Goal: Task Accomplishment & Management: Use online tool/utility

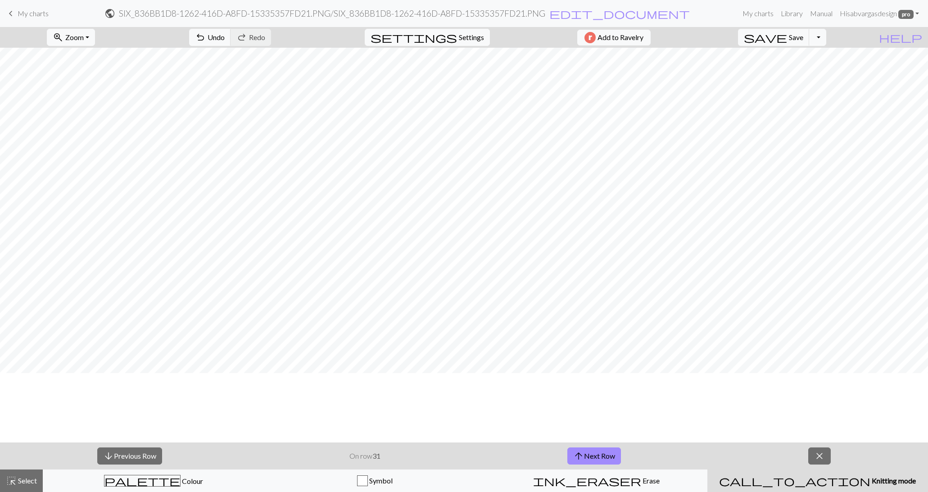
scroll to position [830, 0]
click at [804, 39] on span "Save" at bounding box center [796, 37] width 14 height 9
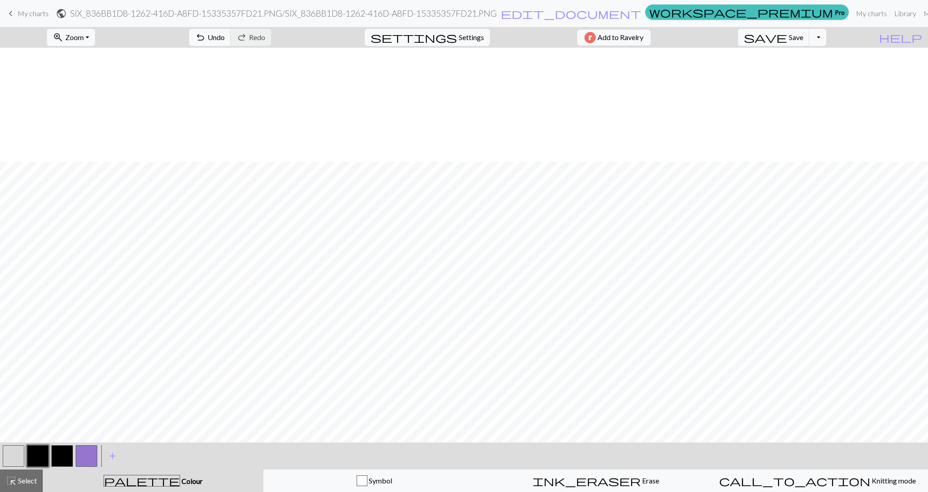
scroll to position [114, 0]
click at [827, 37] on button "Toggle Dropdown" at bounding box center [817, 37] width 17 height 17
click at [818, 59] on button "file_copy Save a copy" at bounding box center [751, 57] width 149 height 14
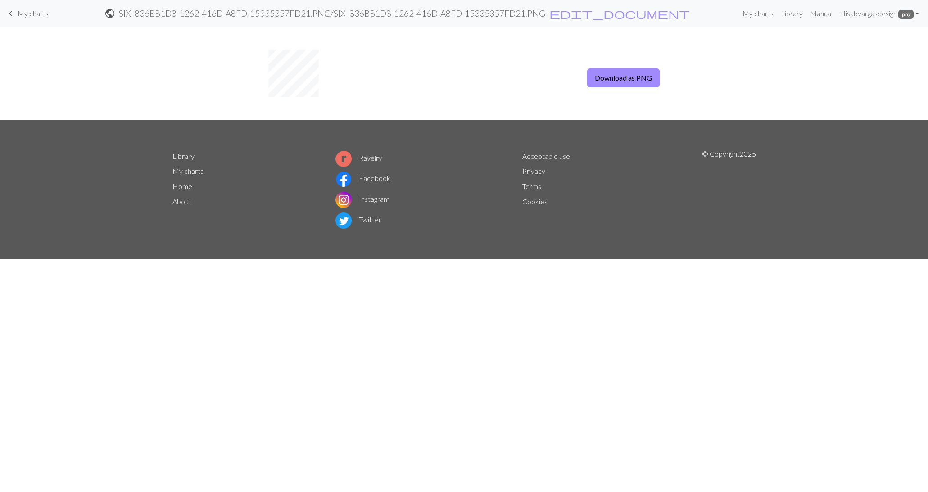
click at [29, 9] on span "My charts" at bounding box center [33, 13] width 31 height 9
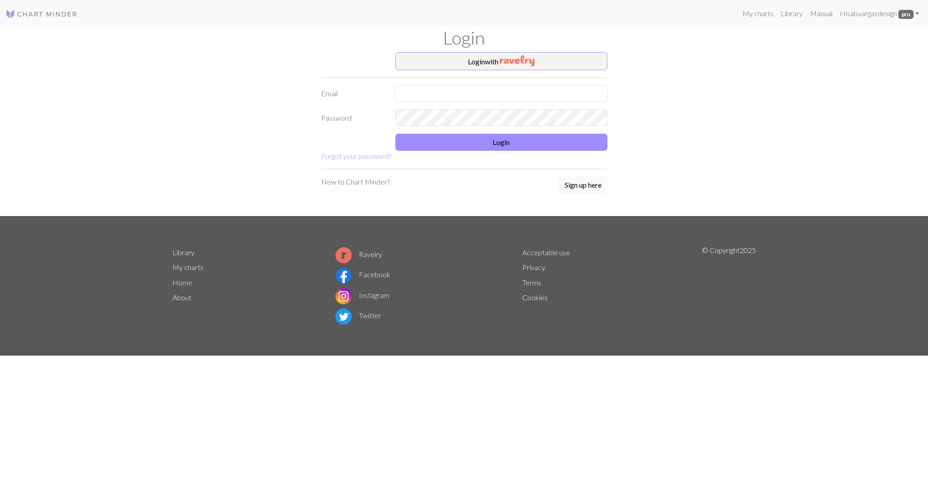
click at [502, 51] on div "Login" at bounding box center [464, 39] width 595 height 25
click at [506, 52] on div "Login" at bounding box center [464, 39] width 595 height 25
click at [523, 60] on img "button" at bounding box center [517, 60] width 35 height 11
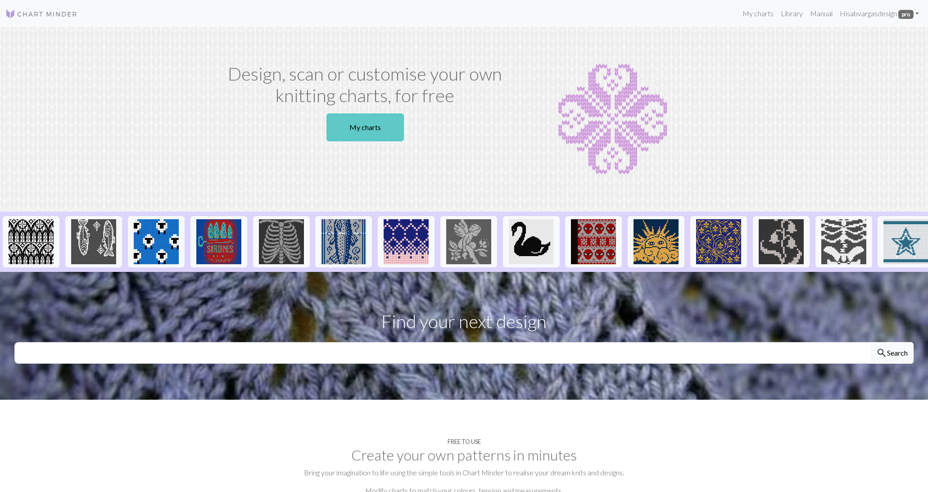
click at [360, 130] on link "My charts" at bounding box center [365, 128] width 77 height 28
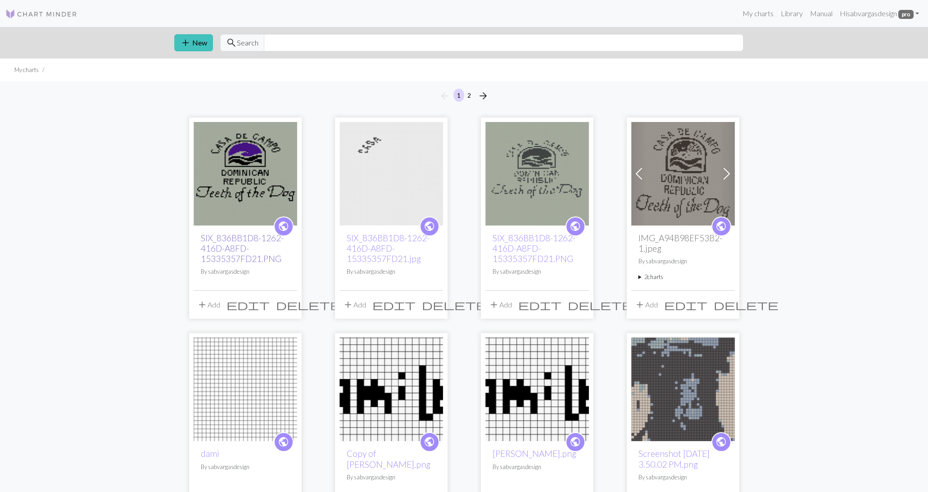
click at [237, 253] on link "SIX_836BB1D8-1262-416D-A8FD-15335357FD21.PNG" at bounding box center [242, 248] width 83 height 31
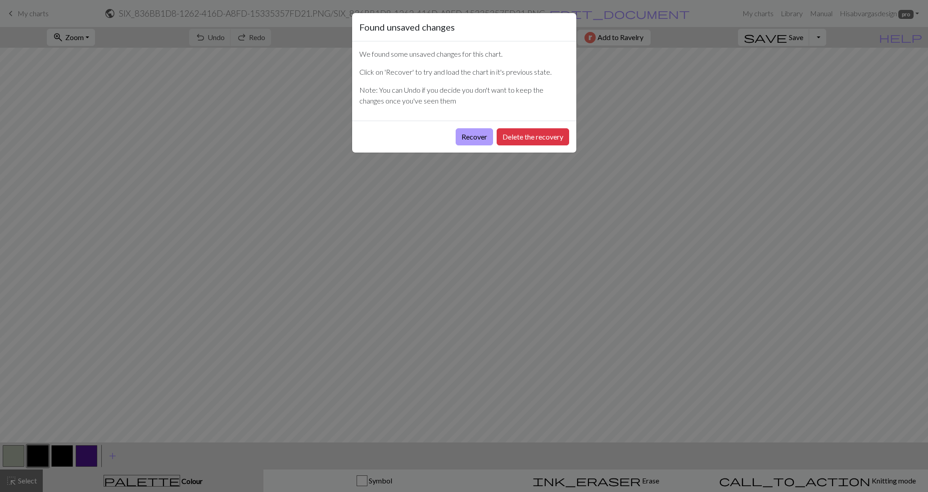
click at [474, 132] on button "Recover" at bounding box center [474, 136] width 37 height 17
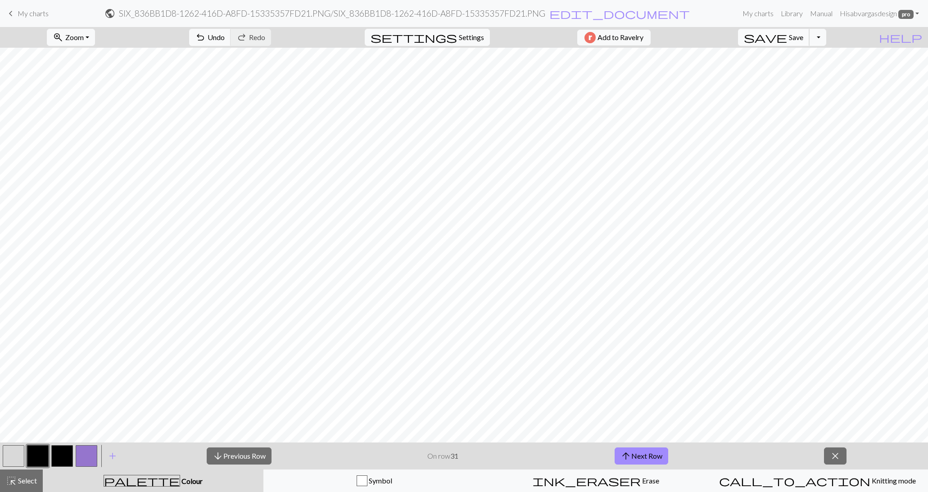
click at [804, 34] on span "Save" at bounding box center [796, 37] width 14 height 9
click at [95, 37] on button "zoom_in Zoom Zoom" at bounding box center [71, 37] width 48 height 17
click at [98, 58] on button "Fit all" at bounding box center [82, 57] width 71 height 14
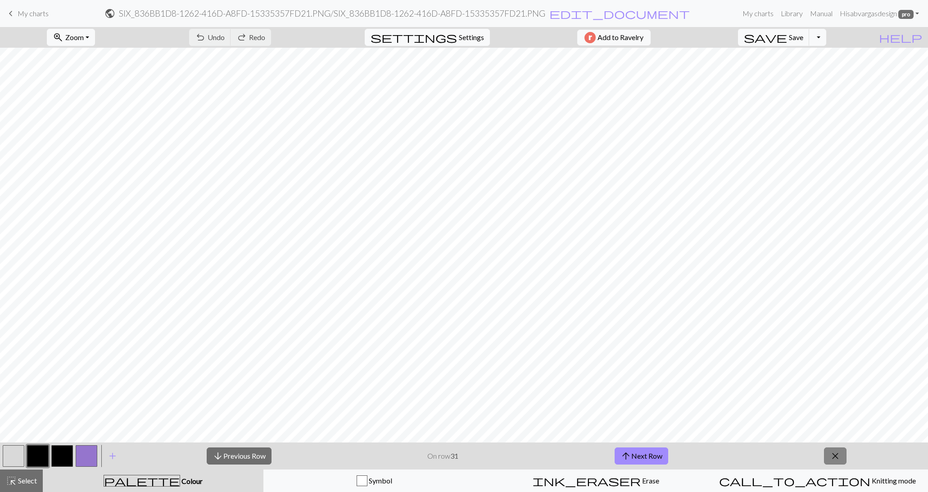
click at [832, 450] on span "close" at bounding box center [835, 456] width 11 height 13
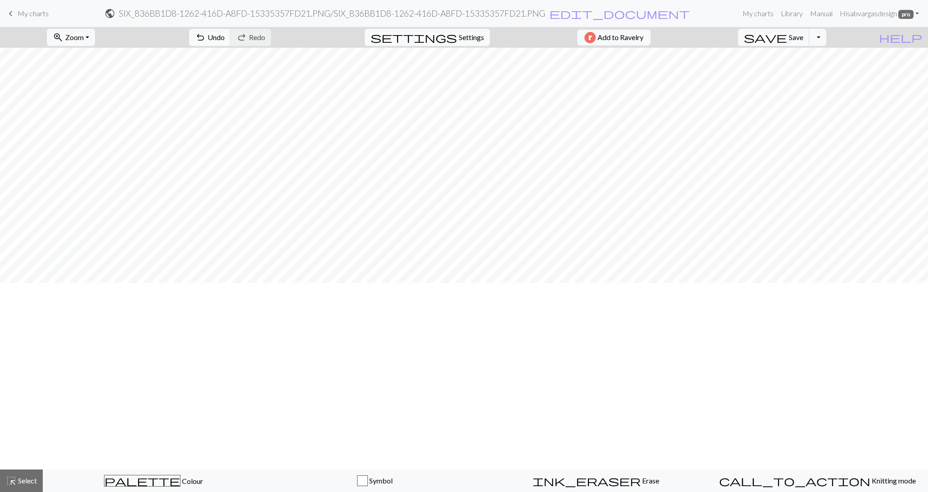
scroll to position [7, 0]
click at [827, 41] on button "Toggle Dropdown" at bounding box center [817, 37] width 17 height 17
click at [826, 50] on button "file_copy Save a copy" at bounding box center [751, 57] width 149 height 14
click at [16, 14] on link "keyboard_arrow_left My charts" at bounding box center [26, 13] width 43 height 15
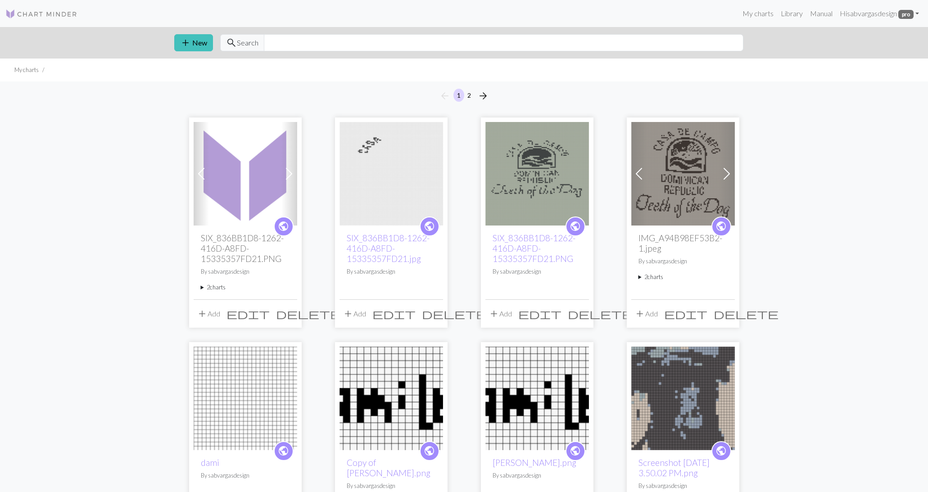
click at [261, 242] on h2 "SIX_836BB1D8-1262-416D-A8FD-15335357FD21.PNG" at bounding box center [245, 248] width 89 height 31
click at [235, 247] on h2 "SIX_836BB1D8-1262-416D-A8FD-15335357FD21.PNG" at bounding box center [245, 248] width 89 height 31
click at [232, 245] on h2 "SIX_836BB1D8-1262-416D-A8FD-15335357FD21.PNG" at bounding box center [245, 248] width 89 height 31
click at [370, 248] on link "SIX_836BB1D8-1262-416D-A8FD-15335357FD21.jpg" at bounding box center [388, 248] width 83 height 31
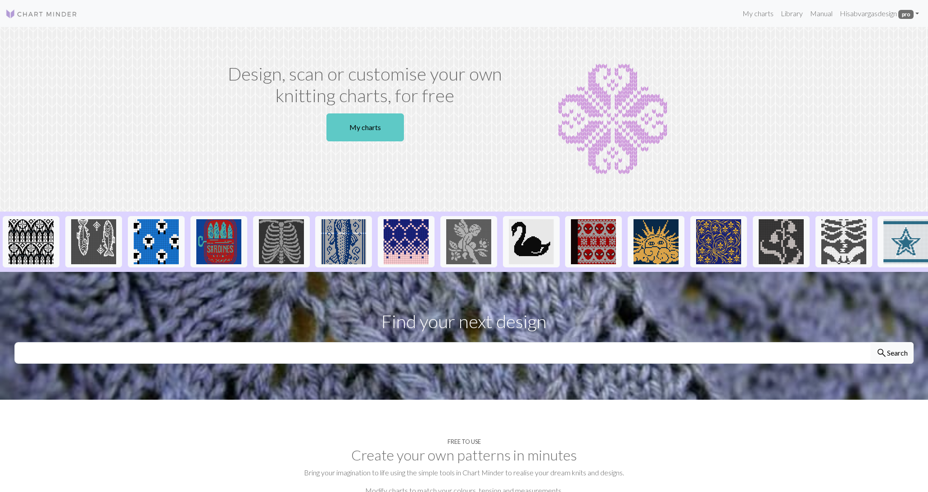
click at [374, 124] on link "My charts" at bounding box center [365, 128] width 77 height 28
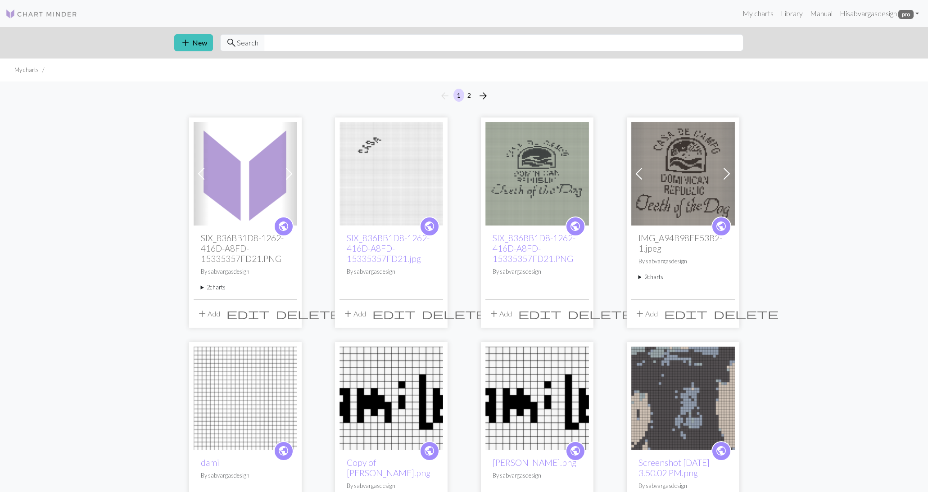
click at [250, 246] on h2 "SIX_836BB1D8-1262-416D-A8FD-15335357FD21.PNG" at bounding box center [245, 248] width 89 height 31
click at [231, 246] on h2 "SIX_836BB1D8-1262-416D-A8FD-15335357FD21.PNG" at bounding box center [245, 248] width 89 height 31
click at [253, 166] on img at bounding box center [246, 174] width 104 height 104
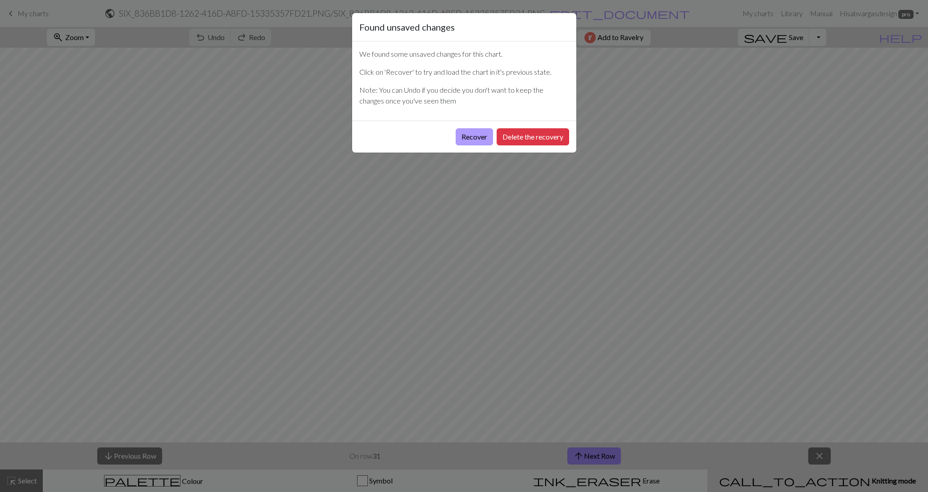
click at [470, 137] on button "Recover" at bounding box center [474, 136] width 37 height 17
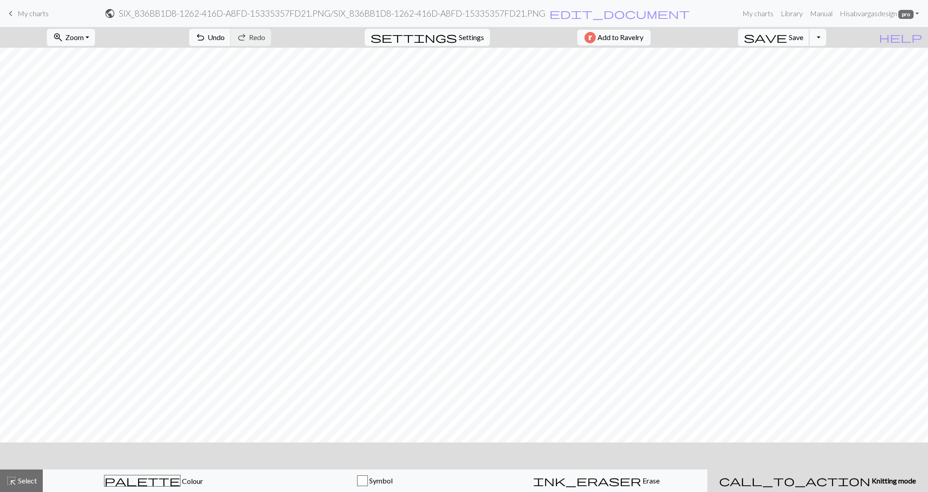
click at [810, 41] on button "save Save Save" at bounding box center [774, 37] width 72 height 17
click at [95, 42] on button "zoom_in Zoom Zoom" at bounding box center [71, 37] width 48 height 17
click at [95, 50] on button "Fit all" at bounding box center [82, 57] width 71 height 14
click at [450, 36] on span "settings" at bounding box center [414, 37] width 86 height 13
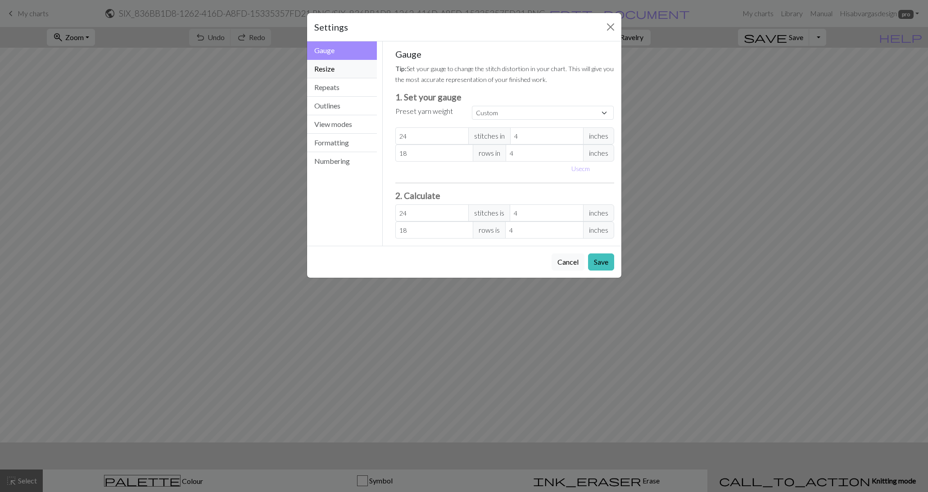
click at [345, 70] on button "Resize" at bounding box center [342, 69] width 70 height 18
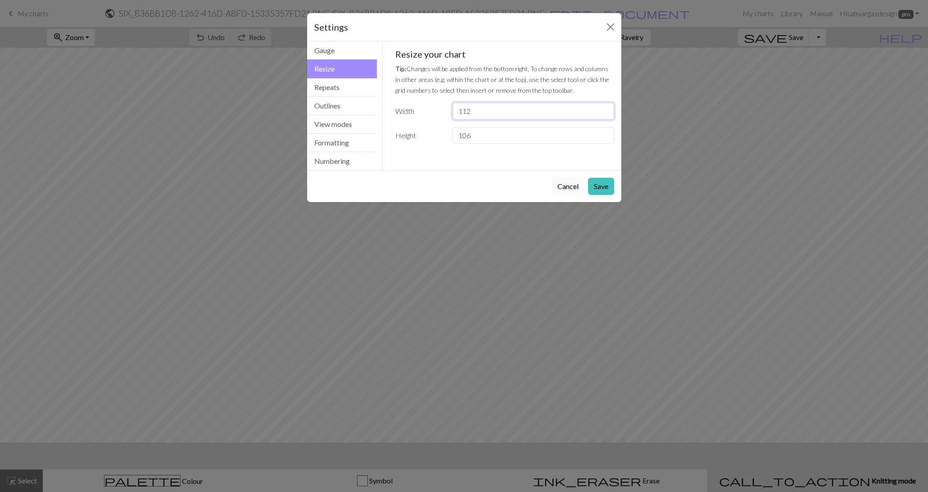
type input "111"
click at [606, 114] on input "111" at bounding box center [533, 111] width 161 height 17
click at [600, 186] on button "Save" at bounding box center [601, 186] width 26 height 17
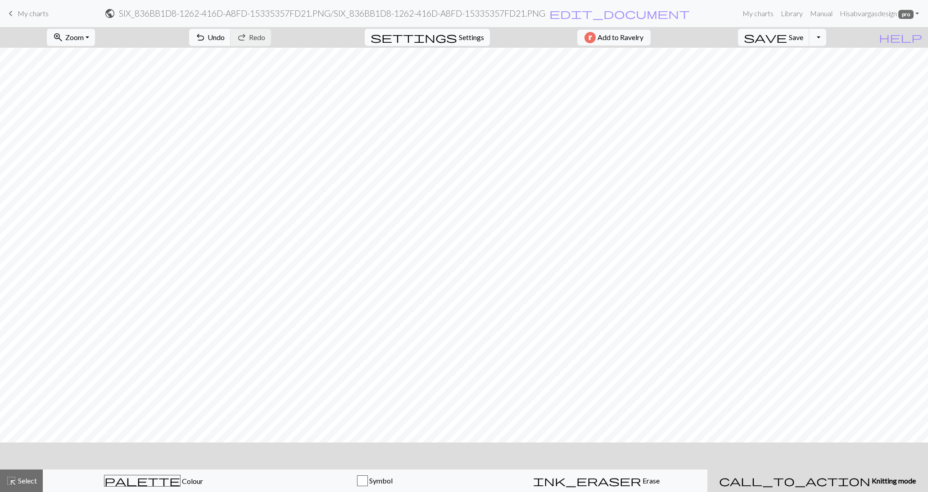
click at [450, 35] on span "settings" at bounding box center [414, 37] width 86 height 13
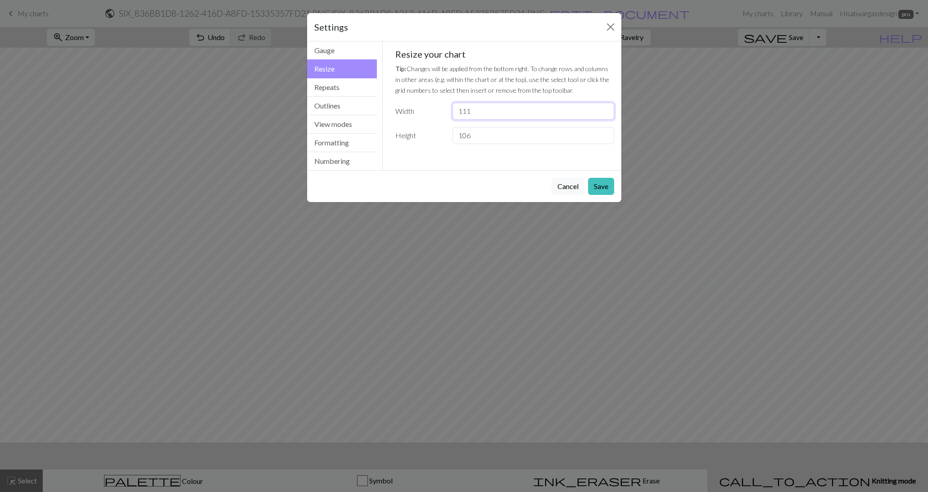
click at [543, 108] on input "111" at bounding box center [533, 111] width 161 height 17
click at [606, 114] on input "110" at bounding box center [533, 111] width 161 height 17
click at [606, 114] on input "109" at bounding box center [533, 111] width 161 height 17
click at [606, 114] on input "108" at bounding box center [533, 111] width 161 height 17
click at [606, 114] on input "107" at bounding box center [533, 111] width 161 height 17
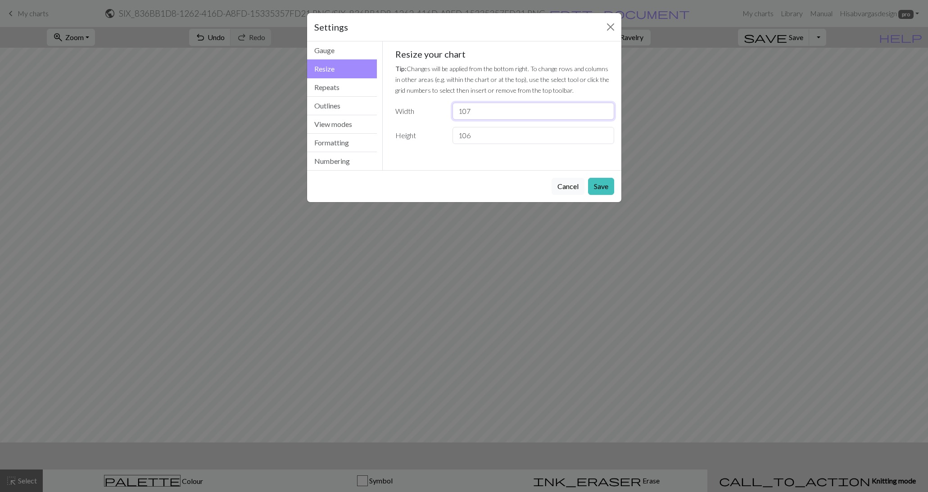
click at [606, 114] on input "106" at bounding box center [533, 111] width 161 height 17
click at [606, 114] on input "105" at bounding box center [533, 111] width 161 height 17
click at [606, 114] on input "104" at bounding box center [533, 111] width 161 height 17
click at [606, 114] on input "103" at bounding box center [533, 111] width 161 height 17
click at [606, 114] on input "102" at bounding box center [533, 111] width 161 height 17
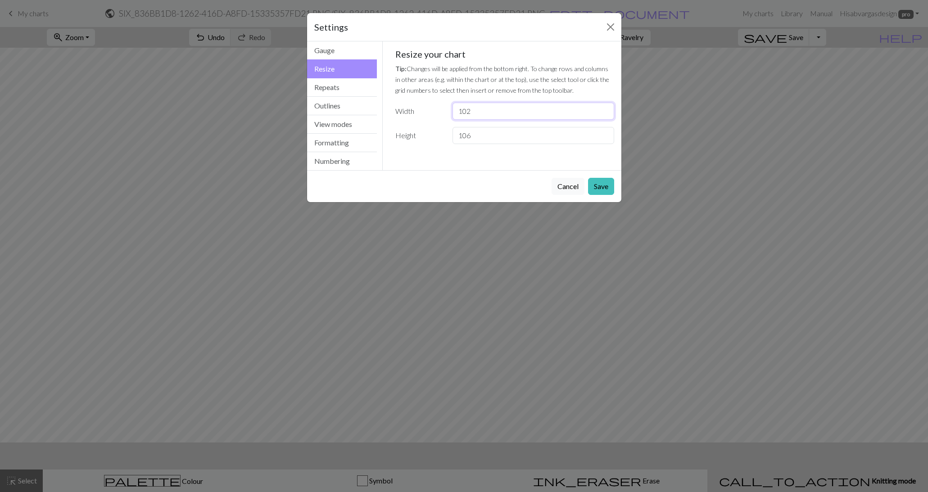
click at [606, 114] on input "101" at bounding box center [533, 111] width 161 height 17
click at [606, 114] on input "100" at bounding box center [533, 111] width 161 height 17
click at [606, 114] on input "99" at bounding box center [533, 111] width 161 height 17
type input "98"
click at [606, 114] on input "98" at bounding box center [533, 111] width 161 height 17
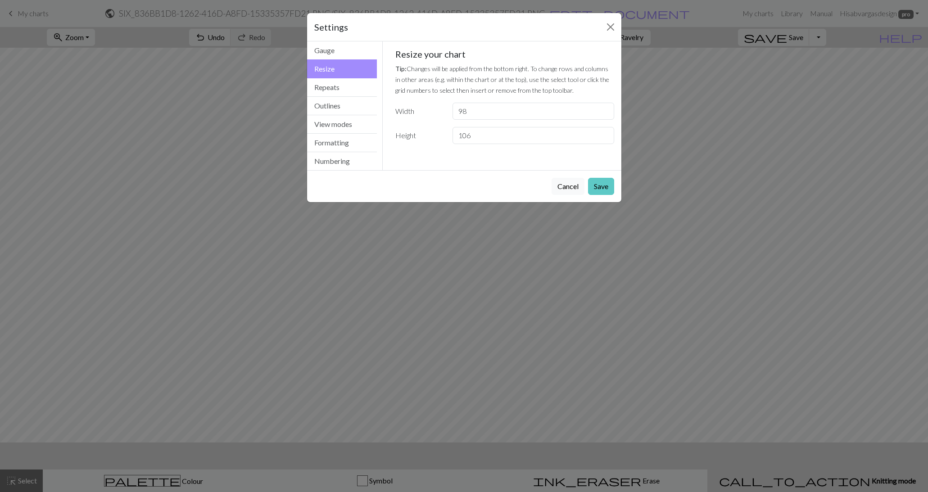
click at [610, 180] on button "Save" at bounding box center [601, 186] width 26 height 17
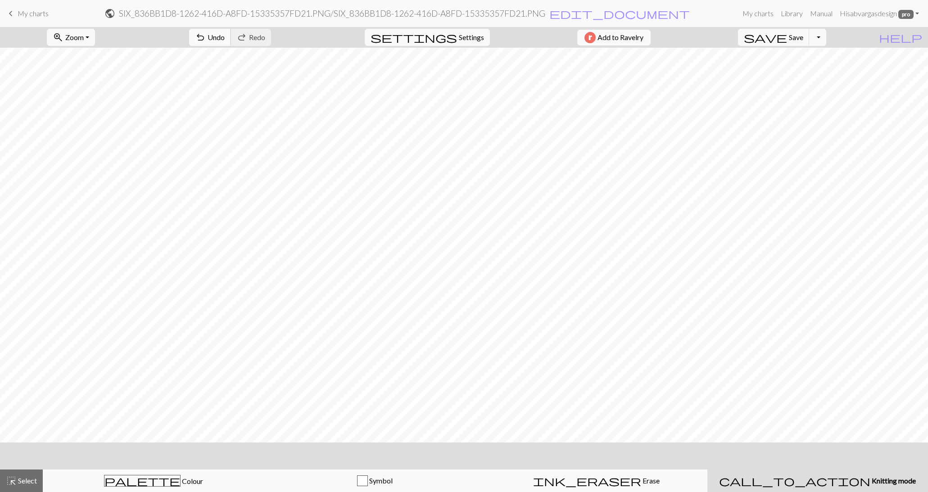
click at [206, 36] on span "undo" at bounding box center [200, 37] width 11 height 13
click at [26, 487] on button "highlight_alt Select Select" at bounding box center [21, 481] width 43 height 23
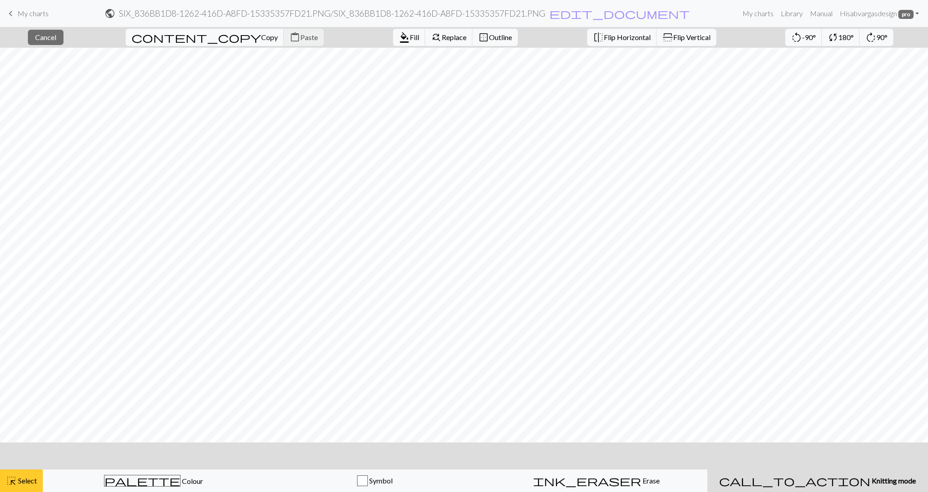
click at [12, 482] on span "highlight_alt" at bounding box center [11, 481] width 11 height 13
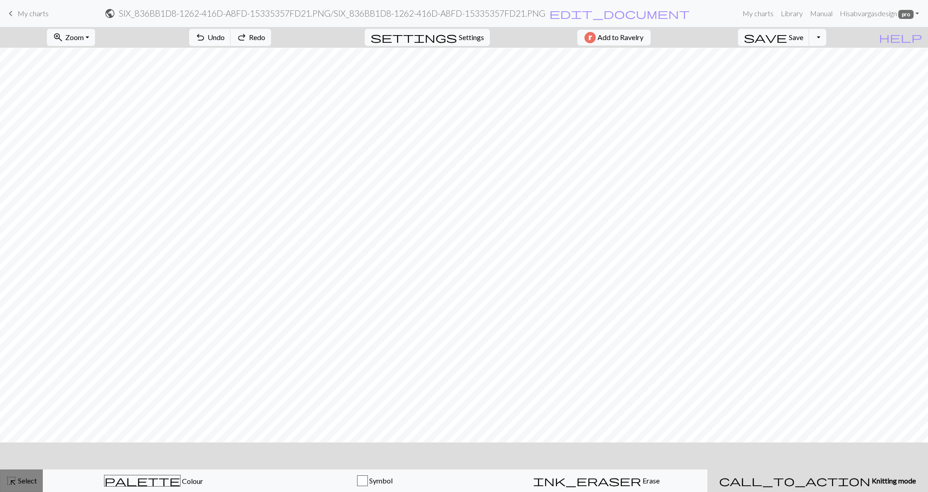
click at [12, 482] on span "highlight_alt" at bounding box center [11, 481] width 11 height 13
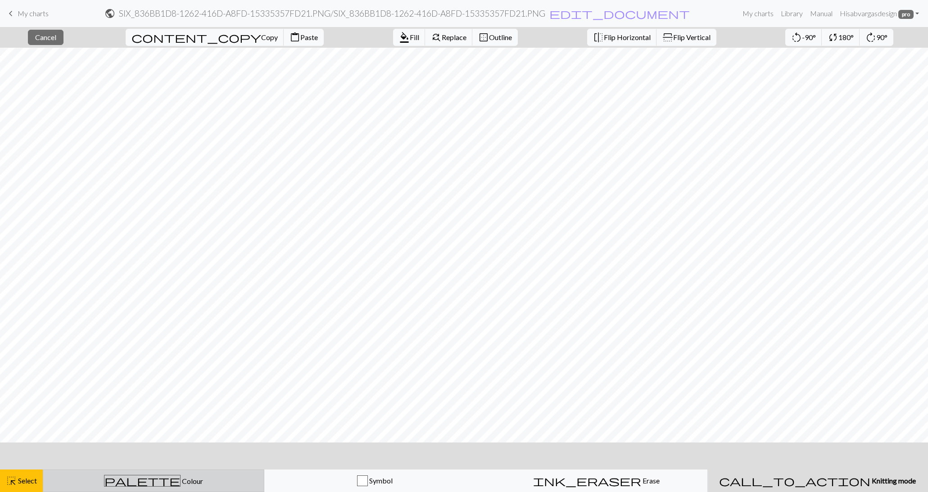
click at [181, 478] on span "Colour" at bounding box center [192, 481] width 23 height 9
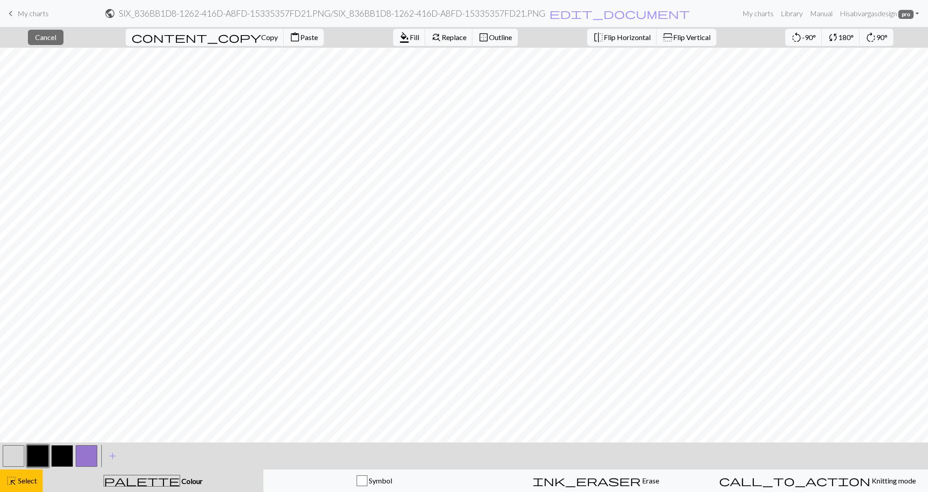
click at [11, 456] on button "button" at bounding box center [14, 456] width 22 height 22
click at [399, 36] on span "format_color_fill" at bounding box center [404, 37] width 11 height 13
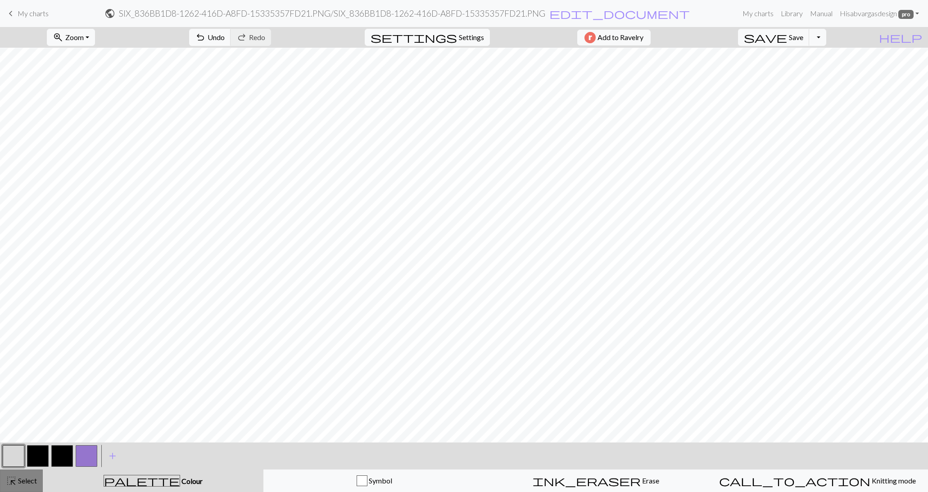
click at [26, 476] on div "highlight_alt Select Select" at bounding box center [21, 481] width 31 height 11
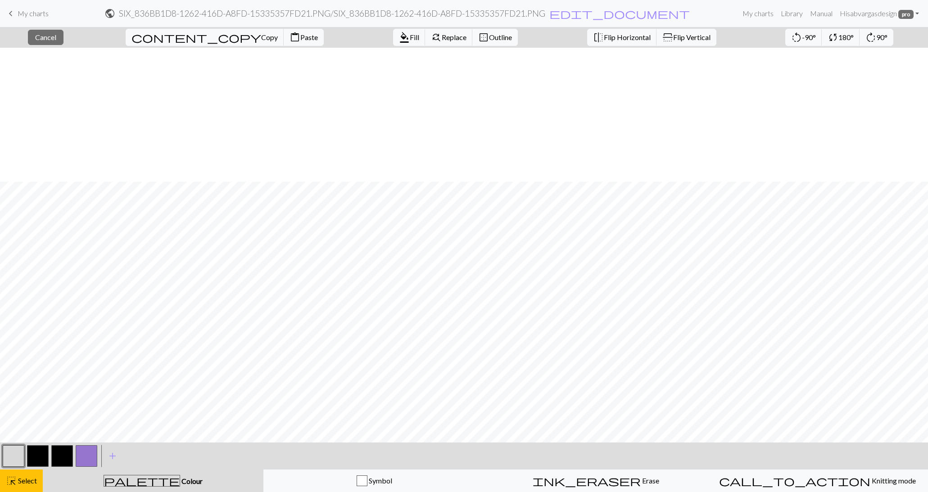
scroll to position [392, 0]
click at [410, 37] on span "Fill" at bounding box center [414, 37] width 9 height 9
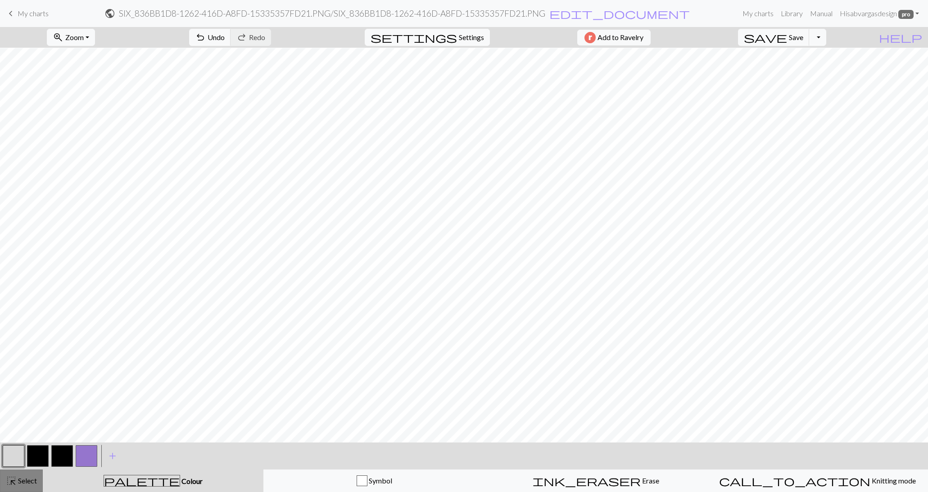
click at [19, 485] on span "Select" at bounding box center [27, 481] width 20 height 9
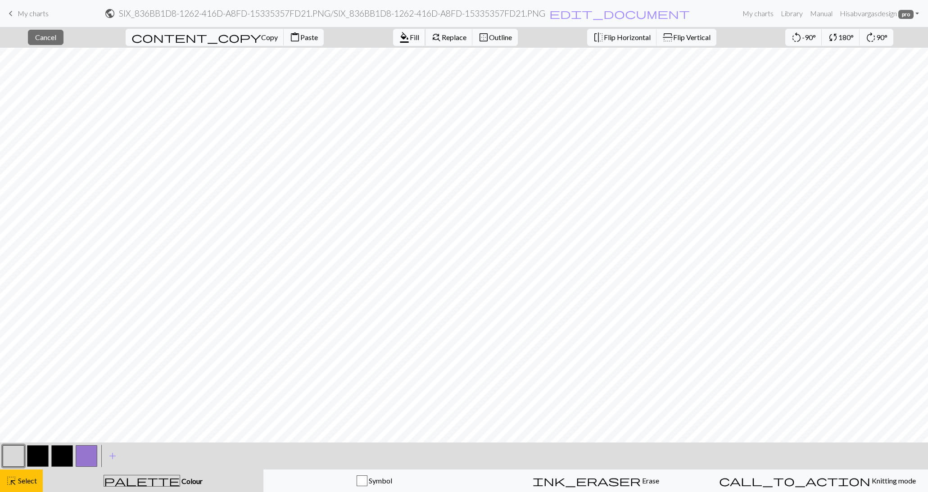
click at [410, 37] on span "Fill" at bounding box center [414, 37] width 9 height 9
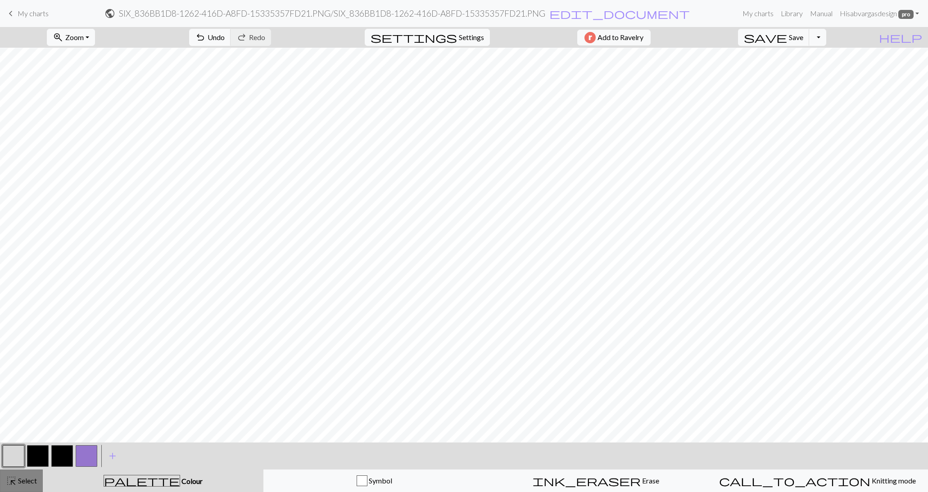
click at [20, 482] on span "Select" at bounding box center [27, 481] width 20 height 9
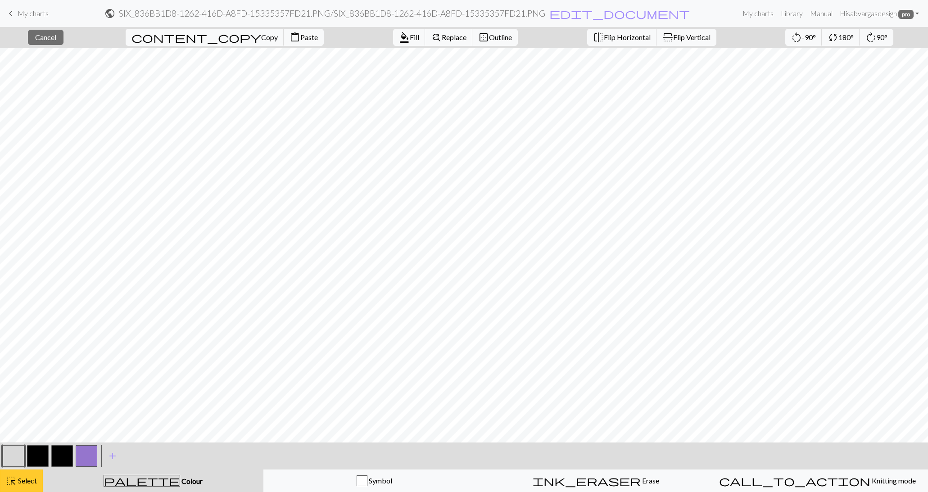
click at [26, 478] on span "Select" at bounding box center [27, 481] width 20 height 9
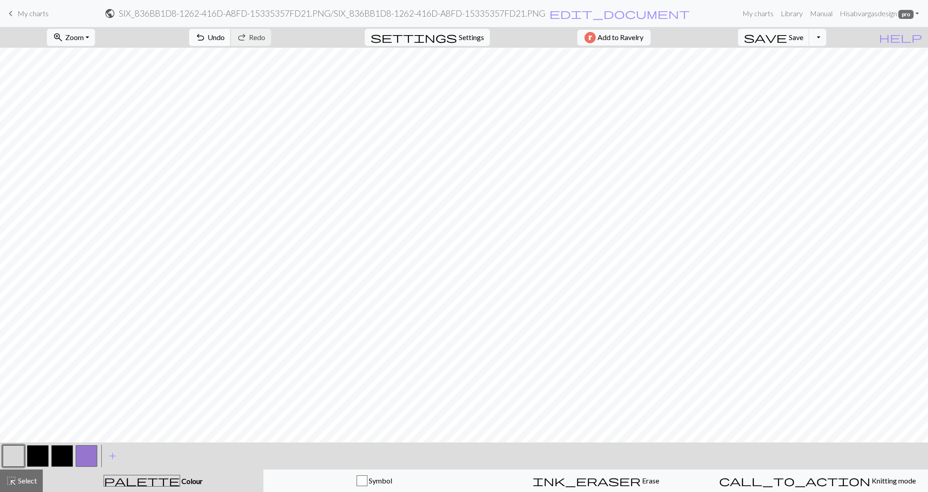
click at [225, 33] on span "Undo" at bounding box center [216, 37] width 17 height 9
click at [32, 480] on span "Select" at bounding box center [27, 481] width 20 height 9
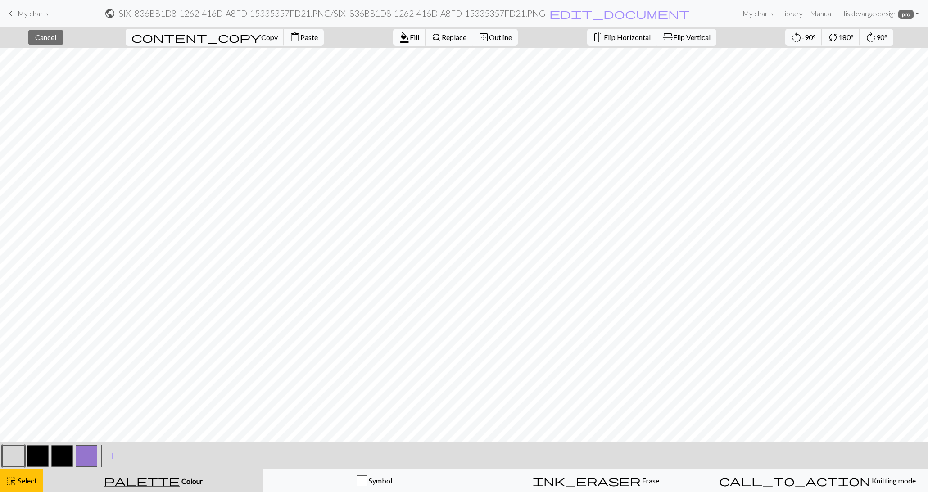
click at [410, 40] on span "Fill" at bounding box center [414, 37] width 9 height 9
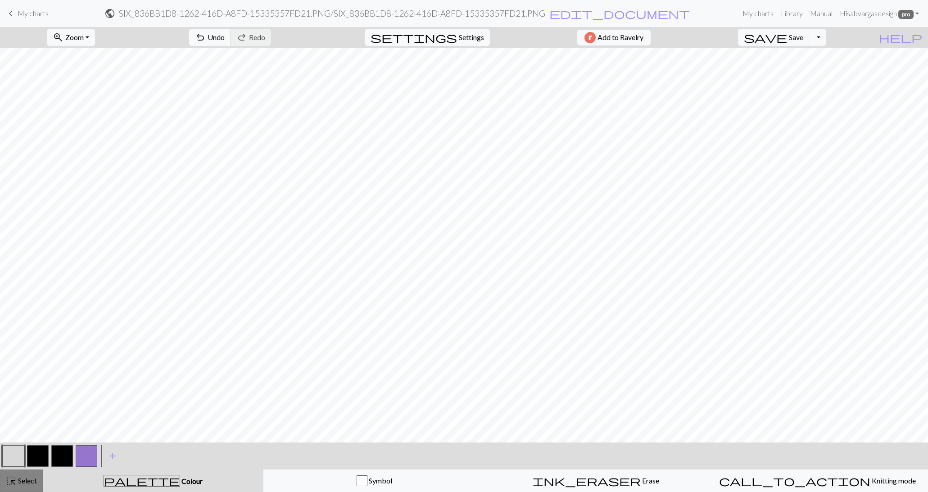
click at [16, 480] on span "highlight_alt" at bounding box center [11, 481] width 11 height 13
